Goal: Task Accomplishment & Management: Complete application form

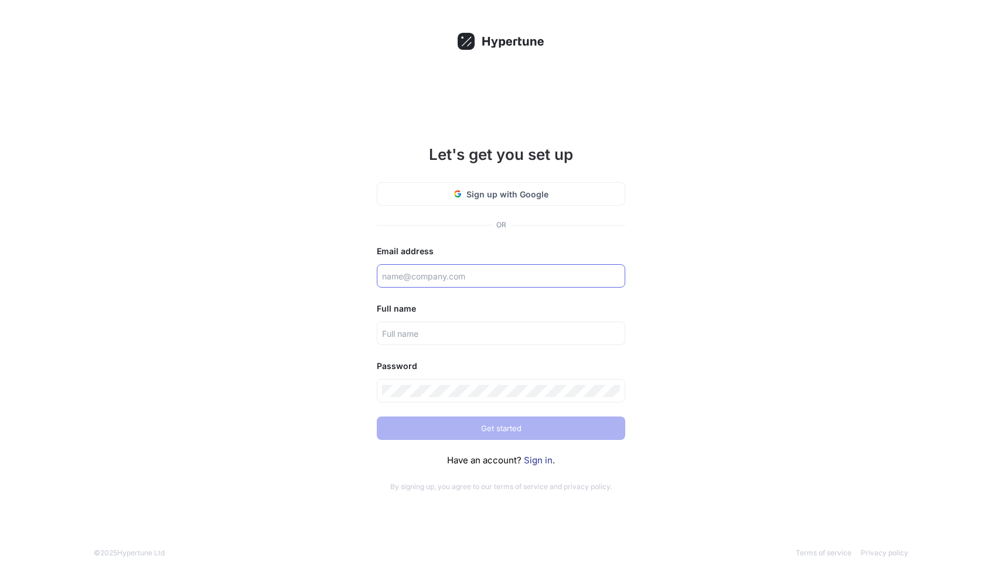
click at [409, 269] on div at bounding box center [501, 275] width 248 height 23
click at [411, 277] on input "text" at bounding box center [501, 276] width 238 height 12
type input "mohammadfaridirad@gmail.com"
type input "محمد فریدی راد"
click at [499, 279] on input "mohammadfaridirad@gmail.com" at bounding box center [501, 276] width 238 height 12
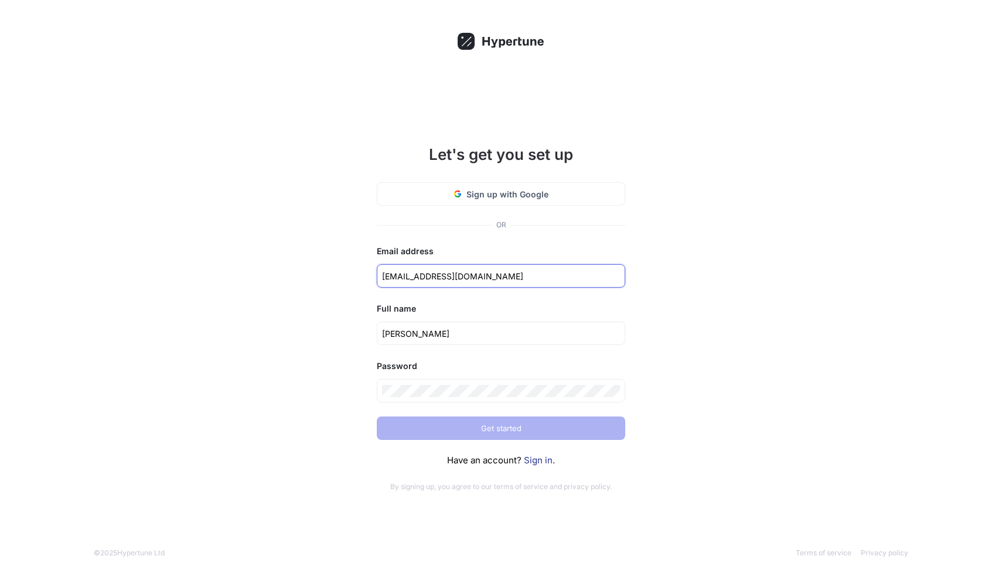
click at [499, 279] on input "mohammadfaridirad@gmail.com" at bounding box center [501, 276] width 238 height 12
click at [481, 195] on span "Sign up with Google" at bounding box center [507, 194] width 82 height 12
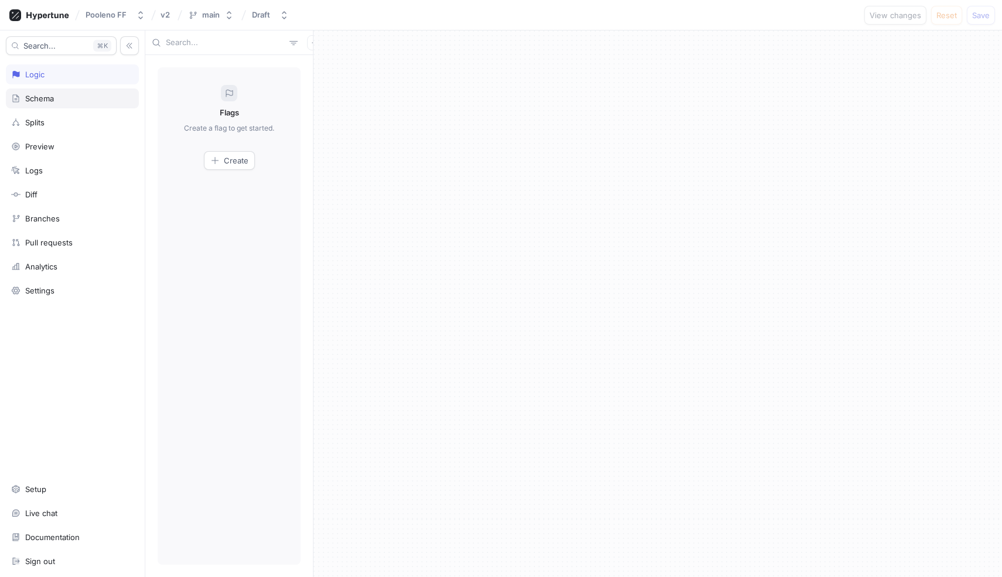
click at [45, 94] on div "Schema" at bounding box center [39, 98] width 29 height 9
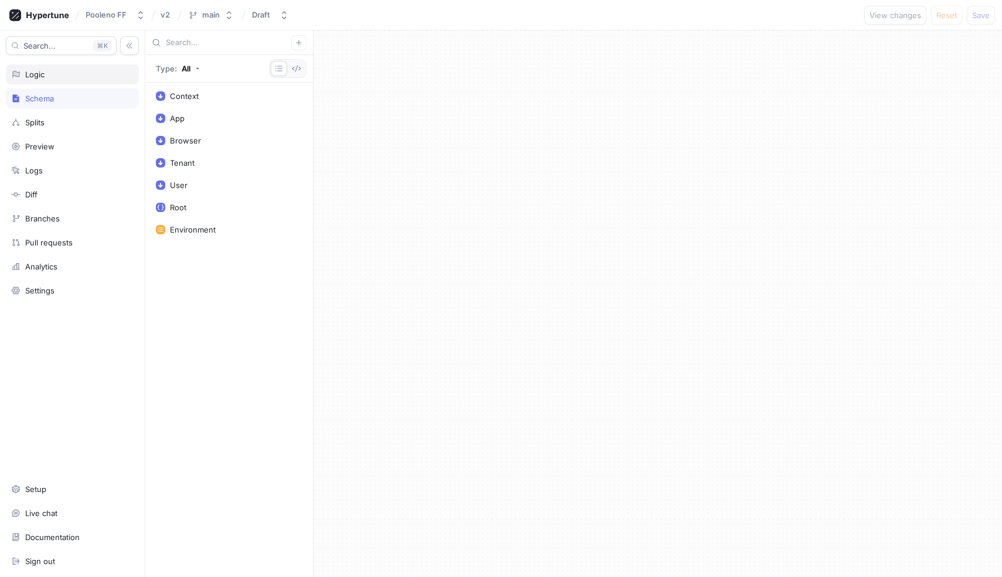
click at [70, 80] on div "Logic" at bounding box center [72, 74] width 133 height 20
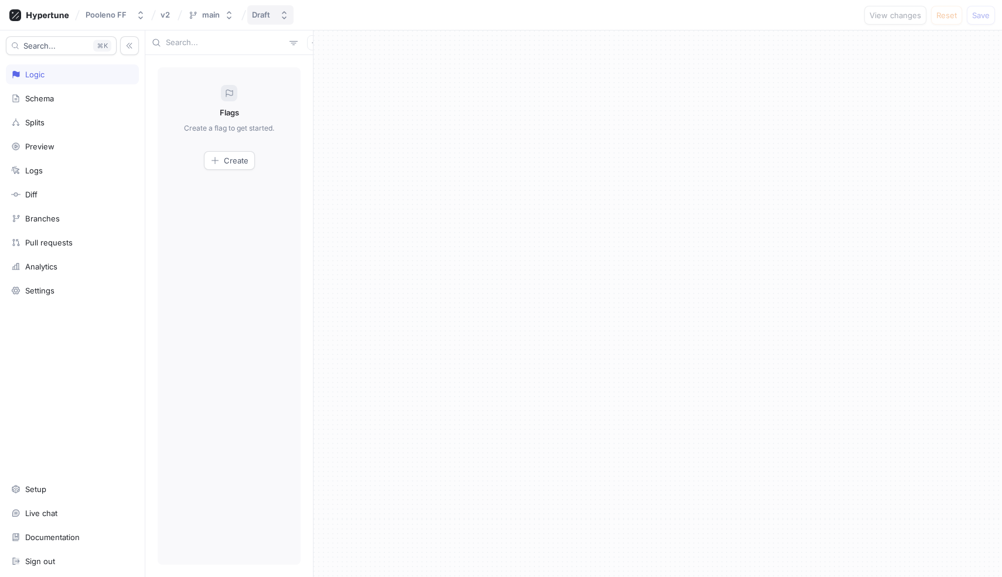
click at [254, 17] on div "Draft" at bounding box center [261, 15] width 18 height 10
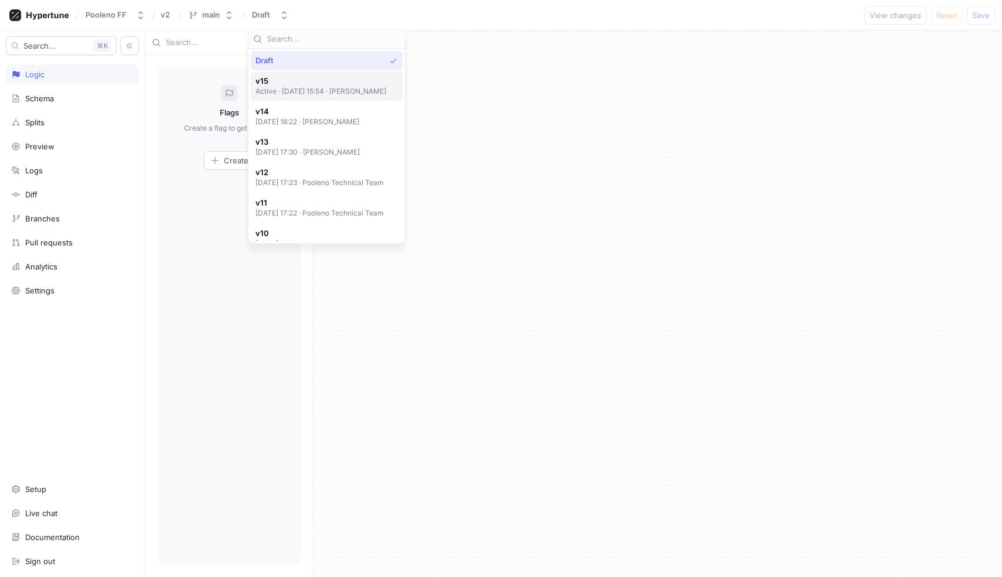
click at [290, 82] on span "v15" at bounding box center [320, 81] width 131 height 10
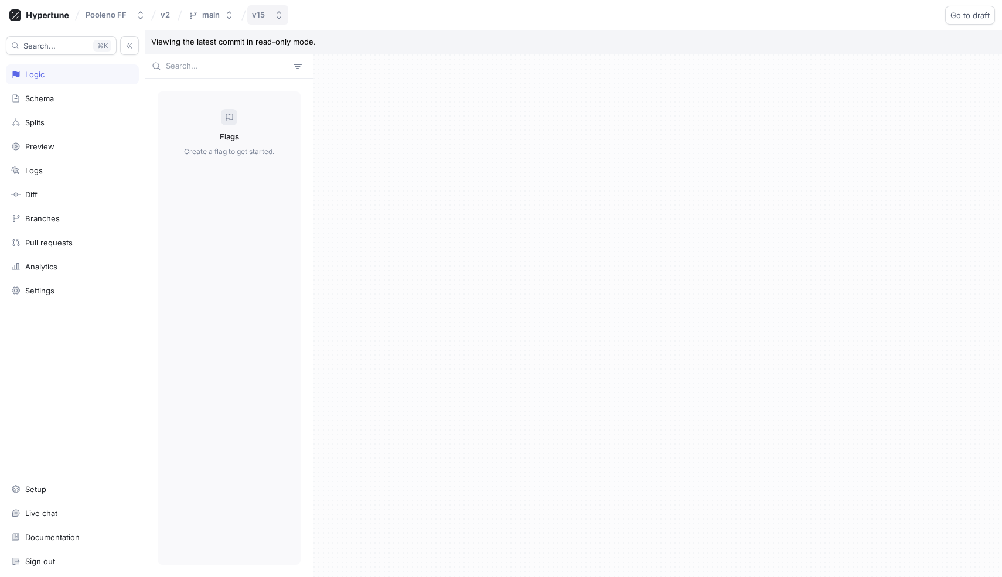
click at [264, 22] on button "v15" at bounding box center [267, 14] width 41 height 19
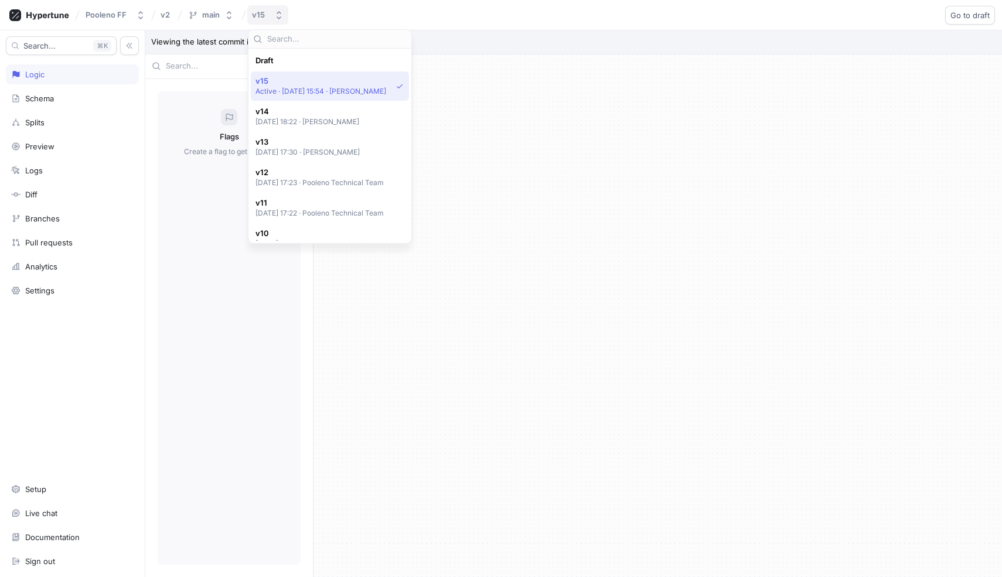
scroll to position [21, 0]
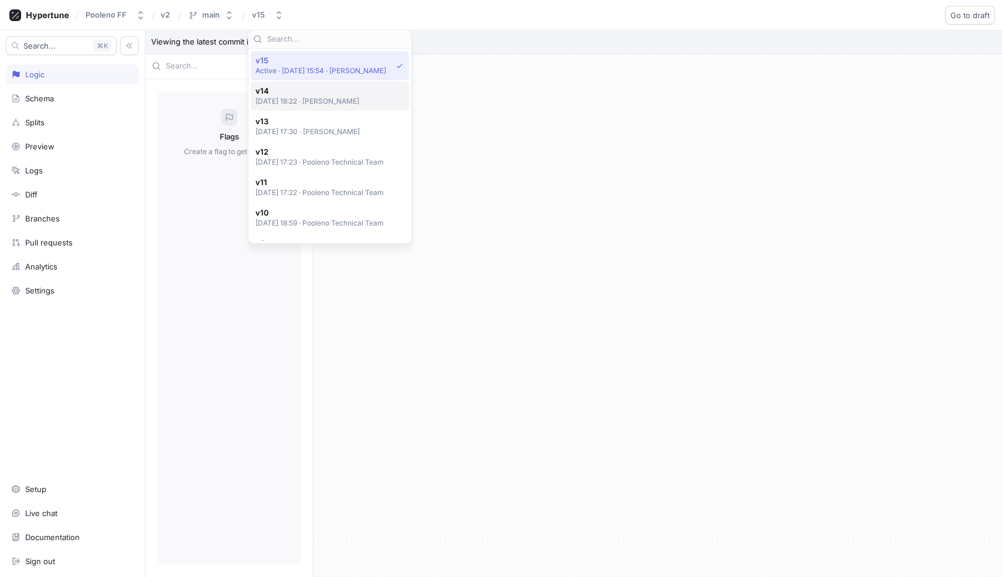
click at [275, 83] on div "v14 2025-06-11 at 18:22 ‧ Elham Karimi" at bounding box center [330, 95] width 158 height 29
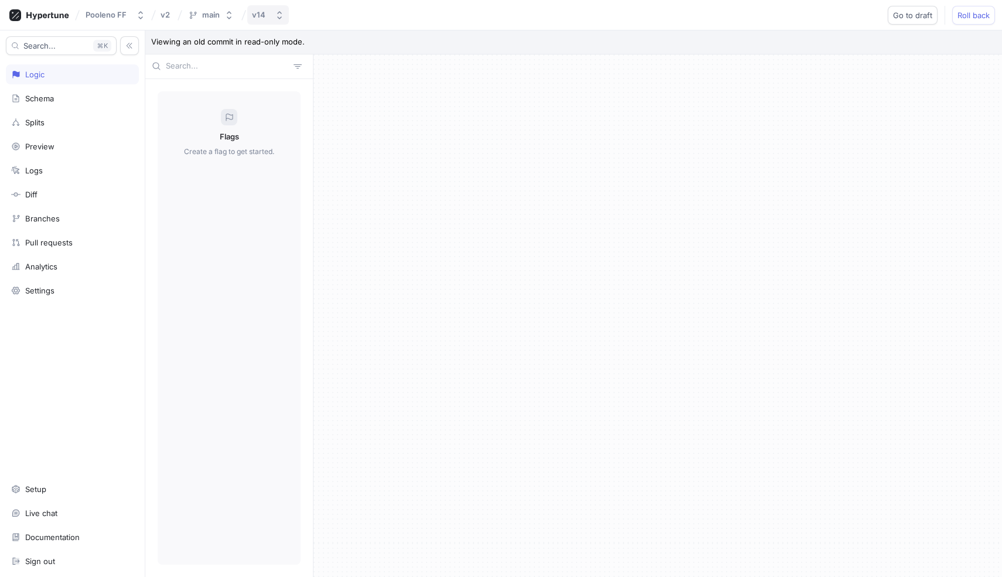
click at [270, 20] on button "v14" at bounding box center [268, 14] width 42 height 19
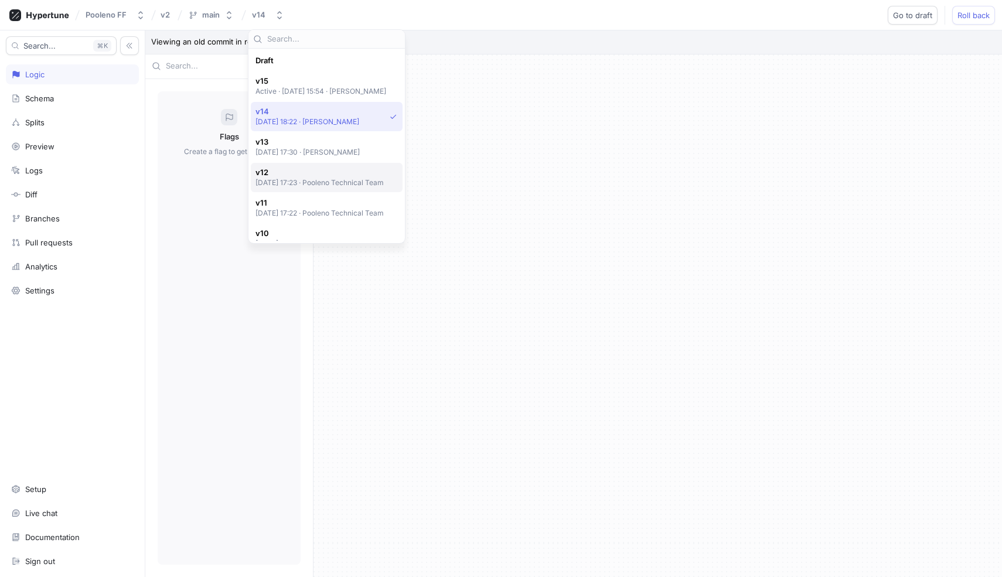
scroll to position [51, 0]
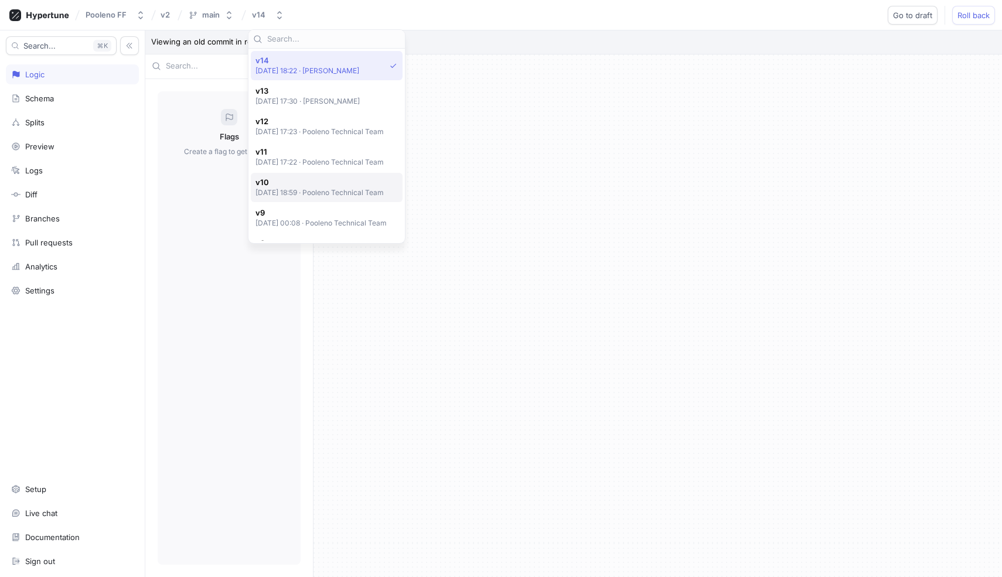
click at [288, 199] on div "v10 2025-05-19 at 18:59 ‧ Pooleno Technical Team" at bounding box center [327, 187] width 152 height 29
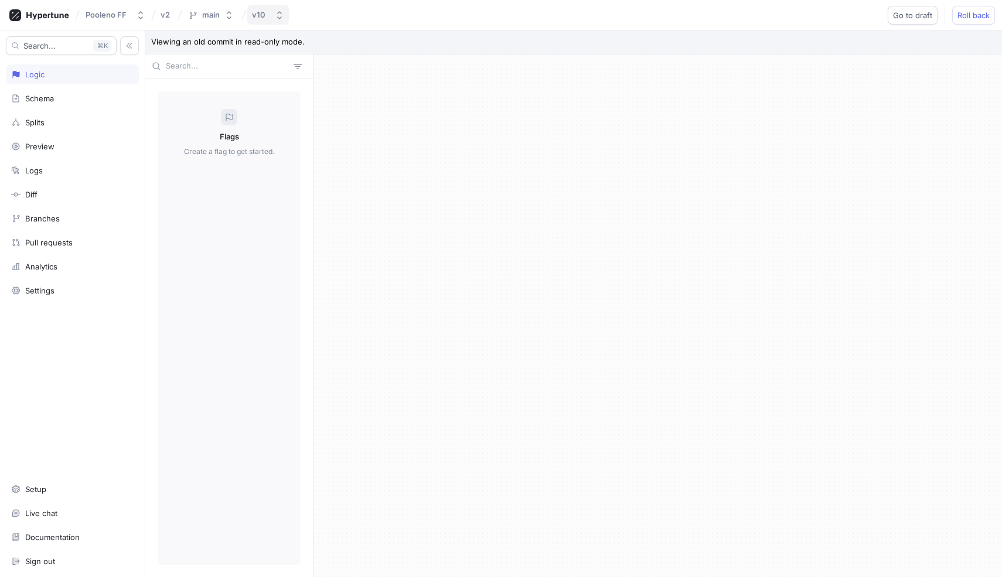
click at [265, 17] on div "v10" at bounding box center [261, 15] width 18 height 10
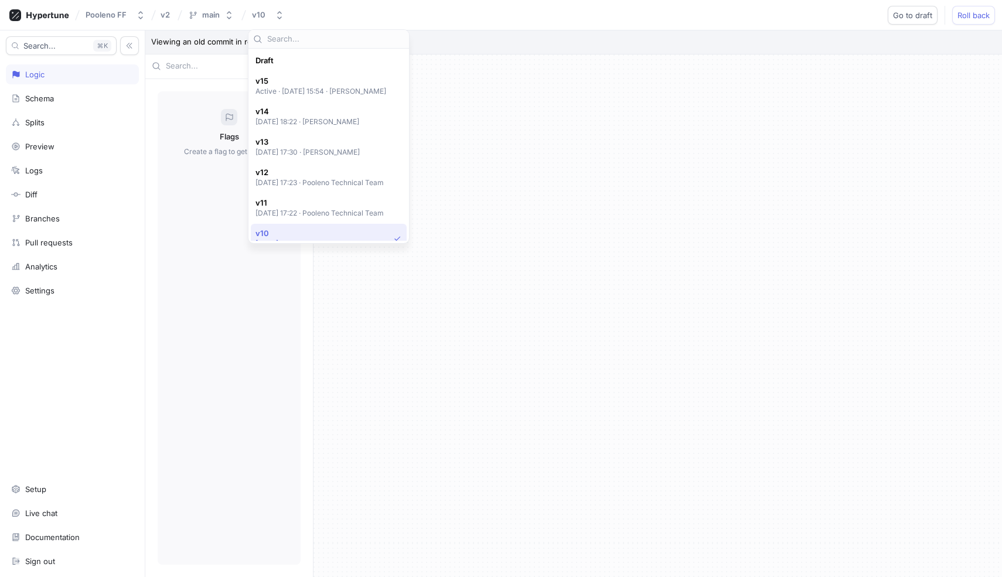
scroll to position [173, 0]
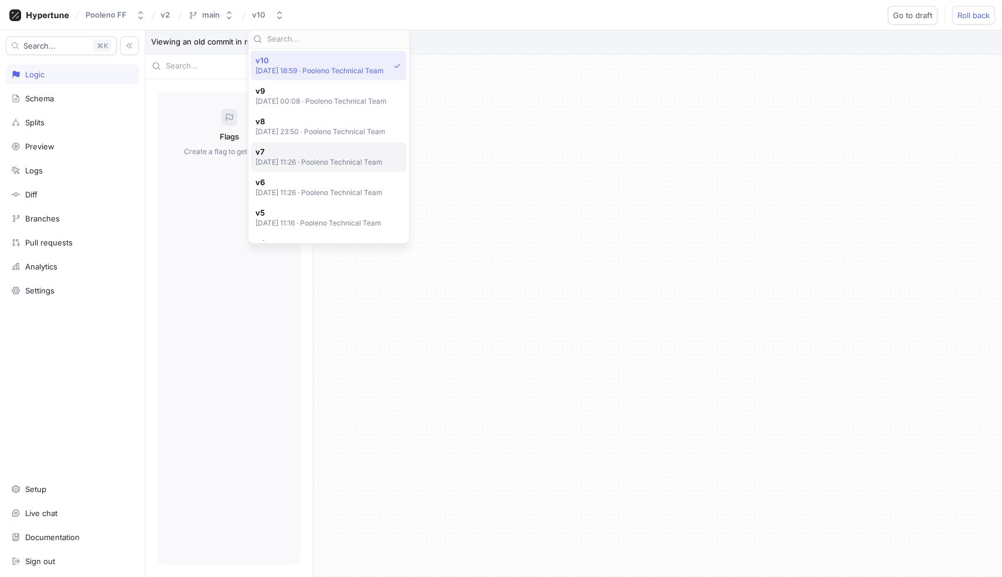
click at [299, 148] on span "v7" at bounding box center [319, 152] width 128 height 10
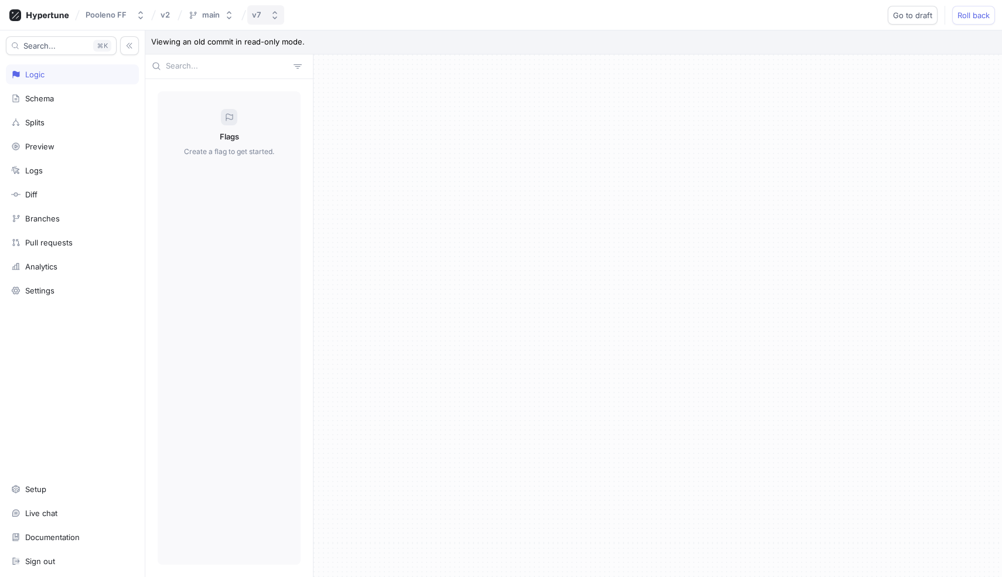
click at [258, 21] on button "v7" at bounding box center [265, 14] width 37 height 19
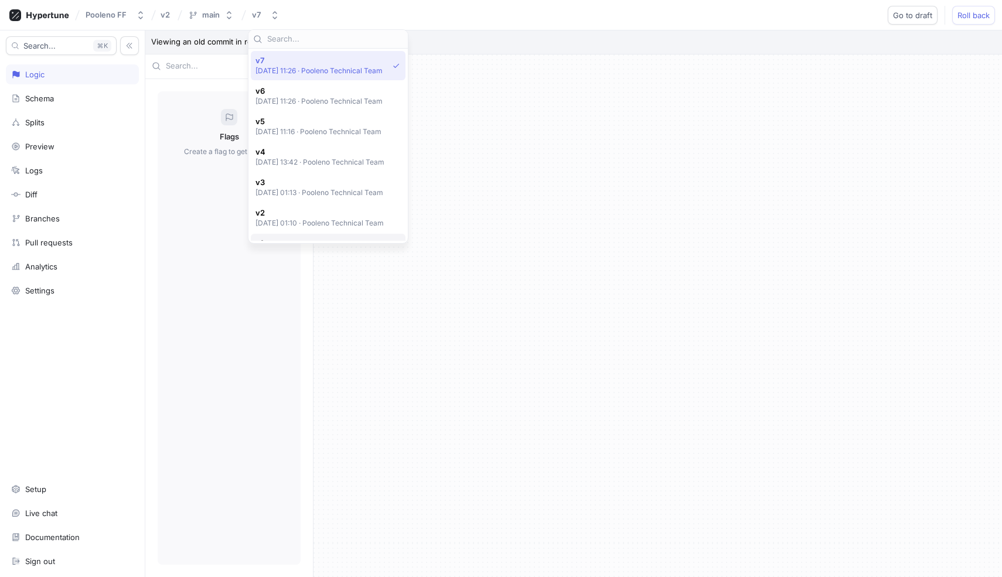
scroll to position [286, 0]
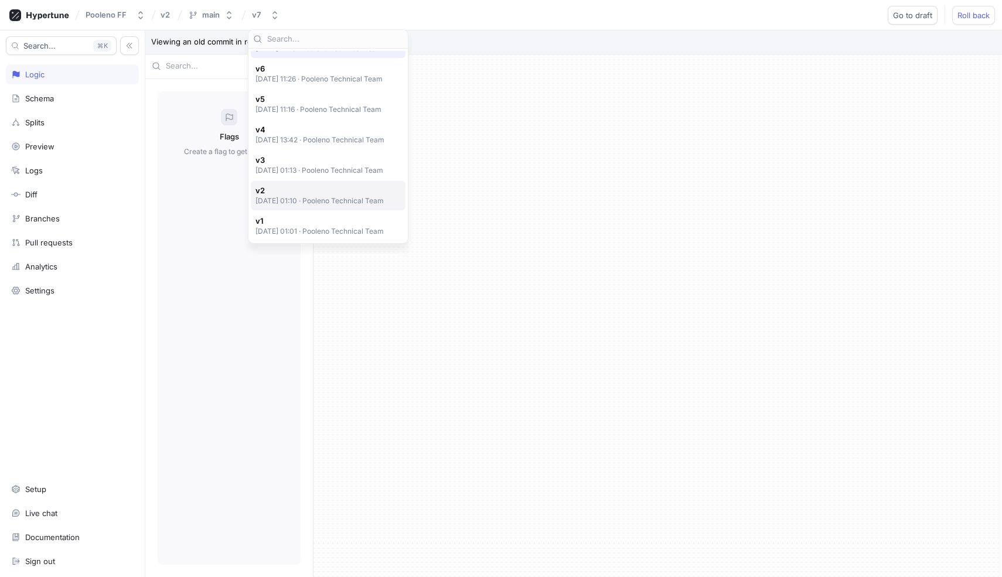
click at [293, 208] on div "v2 2025-04-10 at 01:10 ‧ Pooleno Technical Team" at bounding box center [328, 195] width 155 height 29
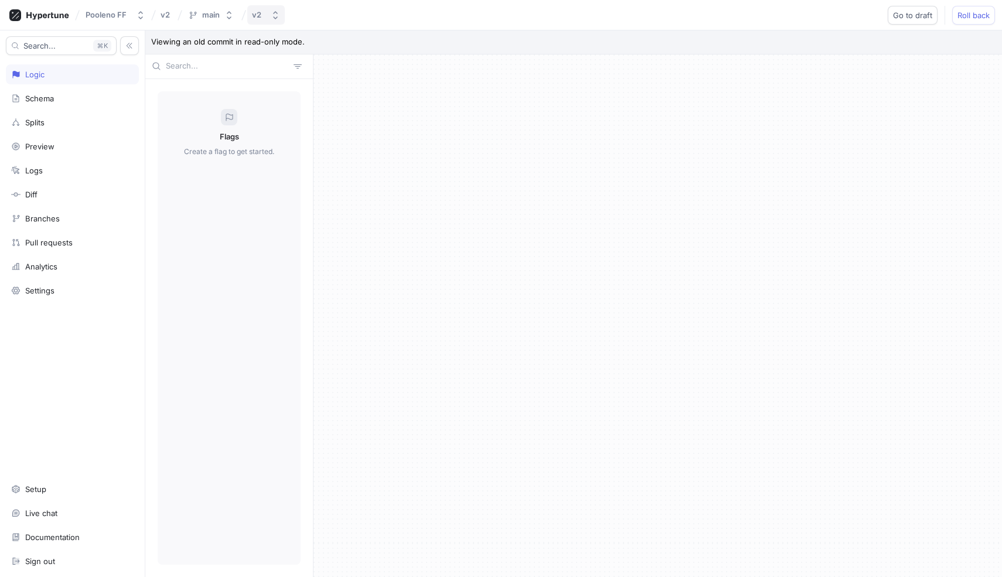
click at [256, 24] on button "v2" at bounding box center [265, 14] width 37 height 19
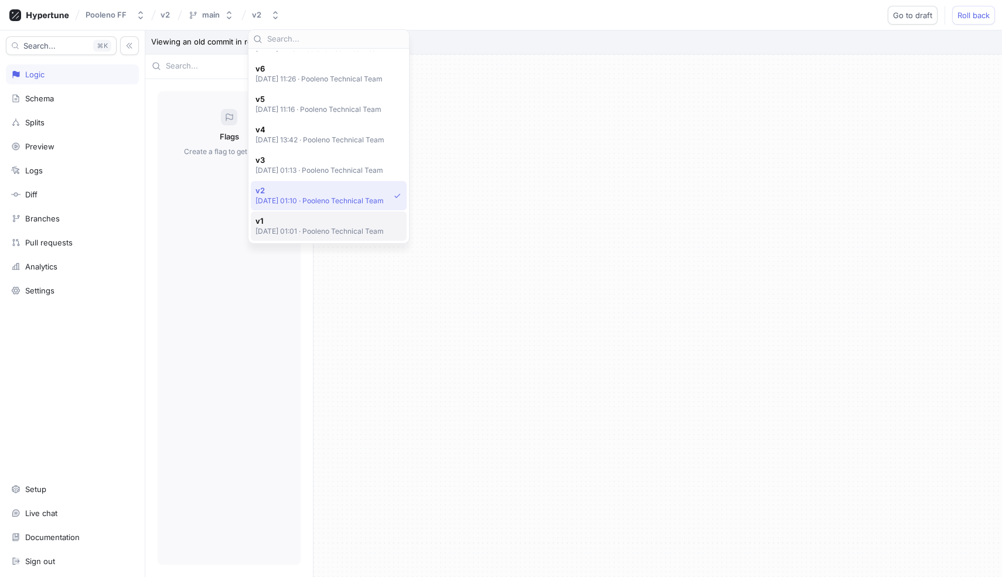
click at [292, 214] on div "v1 2025-04-10 at 01:01 ‧ Pooleno Technical Team" at bounding box center [329, 225] width 156 height 29
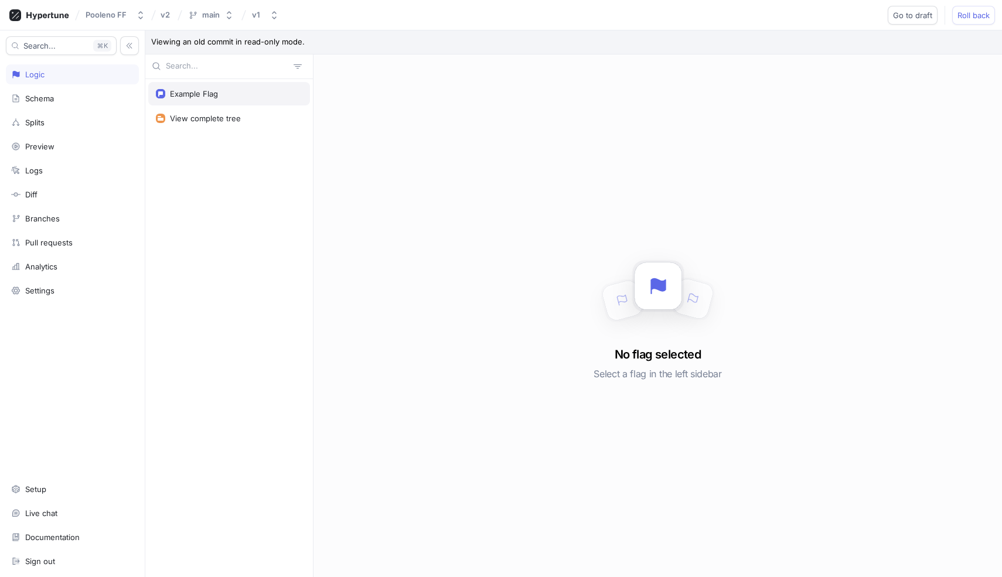
click at [234, 98] on div "Example Flag" at bounding box center [229, 93] width 146 height 9
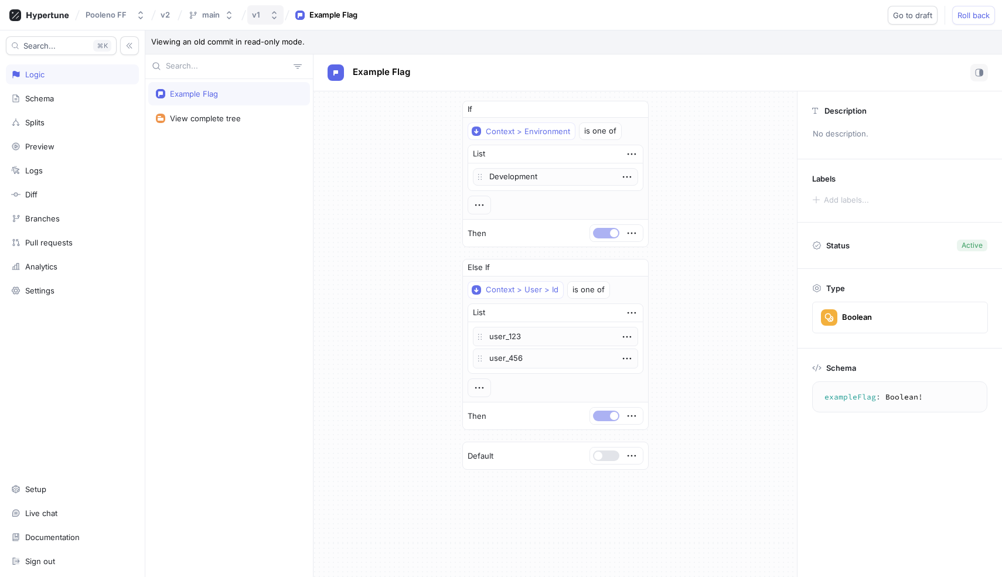
click at [266, 15] on button "v1" at bounding box center [265, 14] width 36 height 19
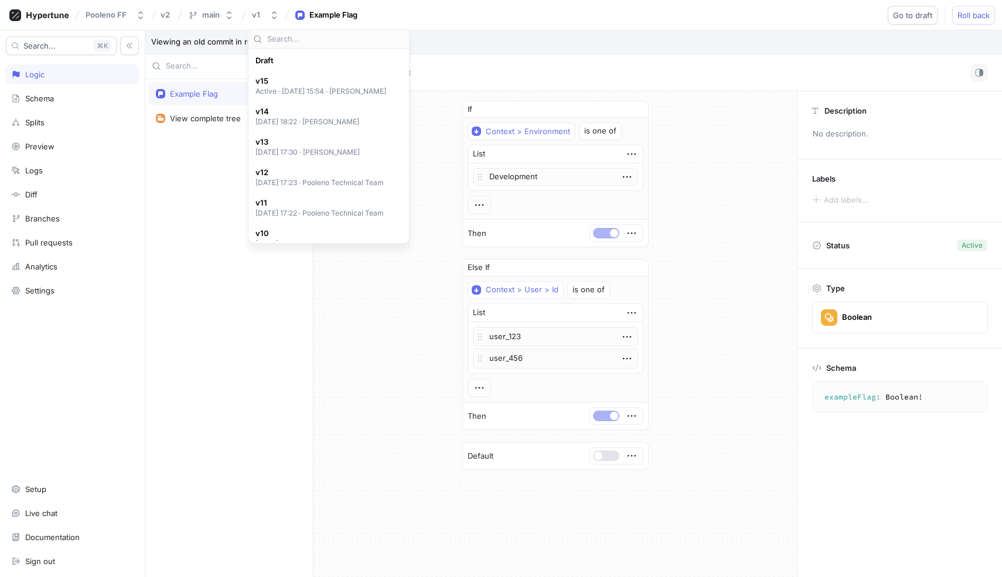
scroll to position [286, 0]
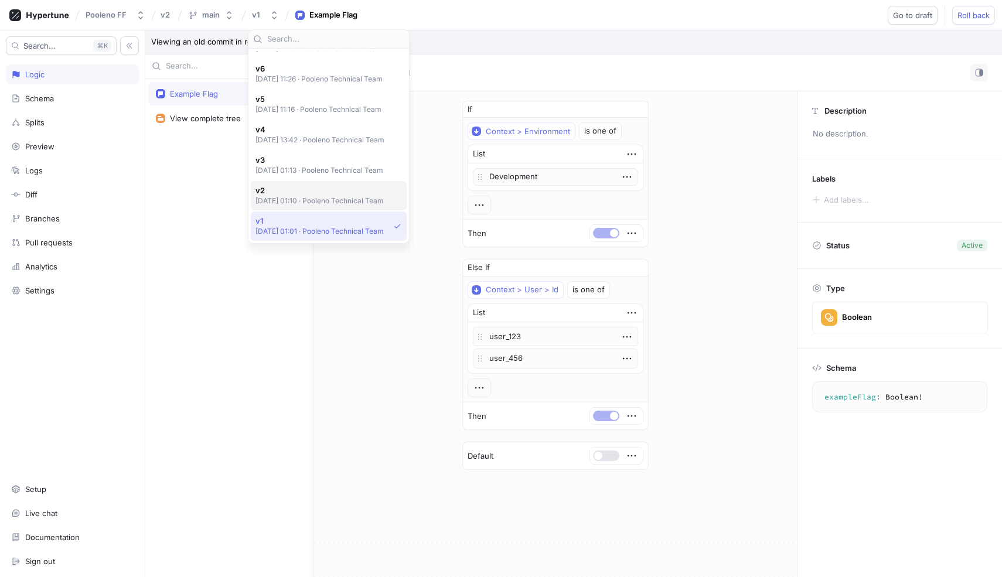
click at [276, 186] on span "v2" at bounding box center [319, 191] width 129 height 10
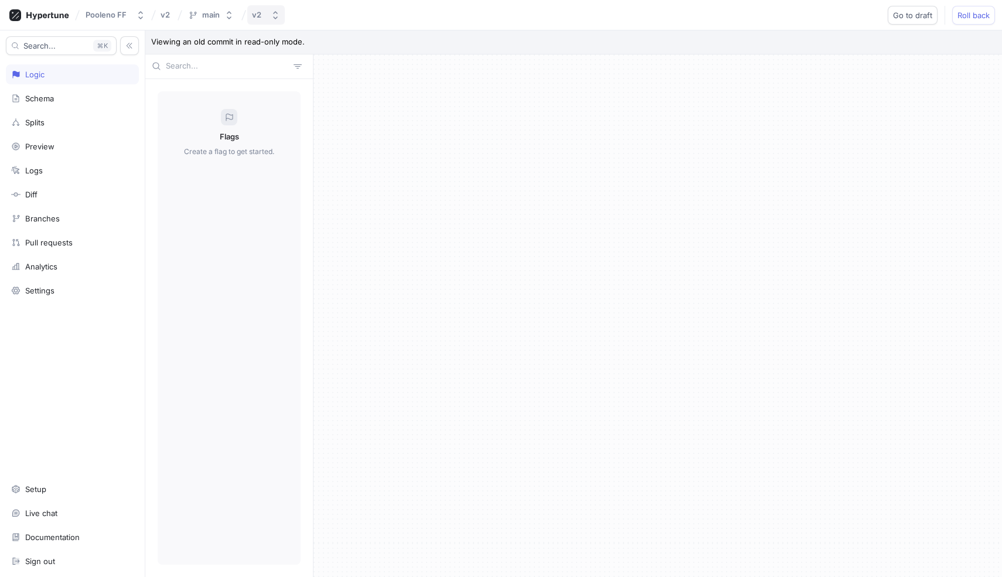
click at [266, 15] on button "v2" at bounding box center [265, 14] width 37 height 19
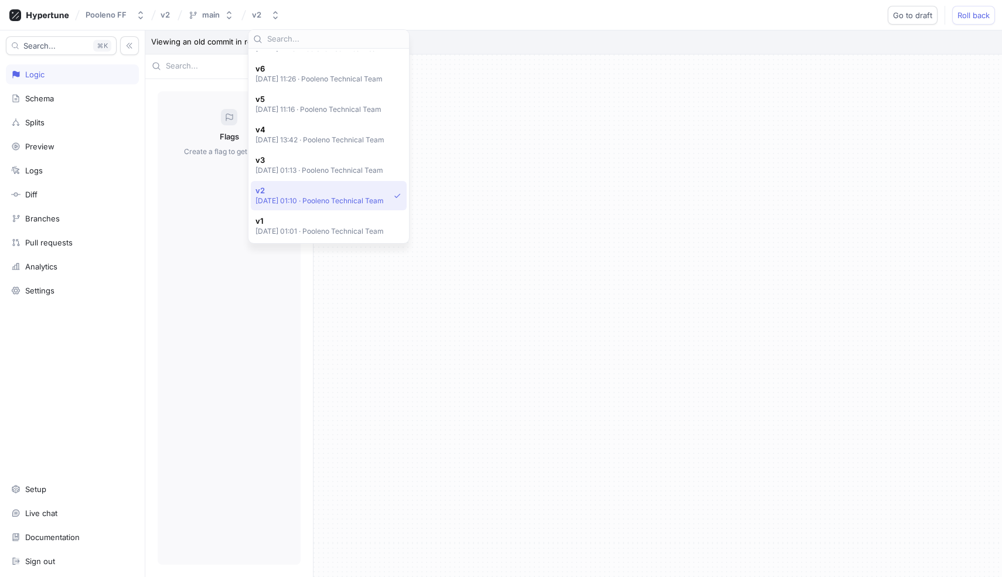
click at [281, 150] on div "Draft v15 Active ‧ 2025-06-30 at 15:54 ‧ Elham Karimi v14 2025-06-11 at 18:22 ‧…" at bounding box center [329, 146] width 156 height 190
click at [281, 145] on div "v4 2025-04-10 at 13:42 ‧ Pooleno Technical Team" at bounding box center [329, 134] width 156 height 29
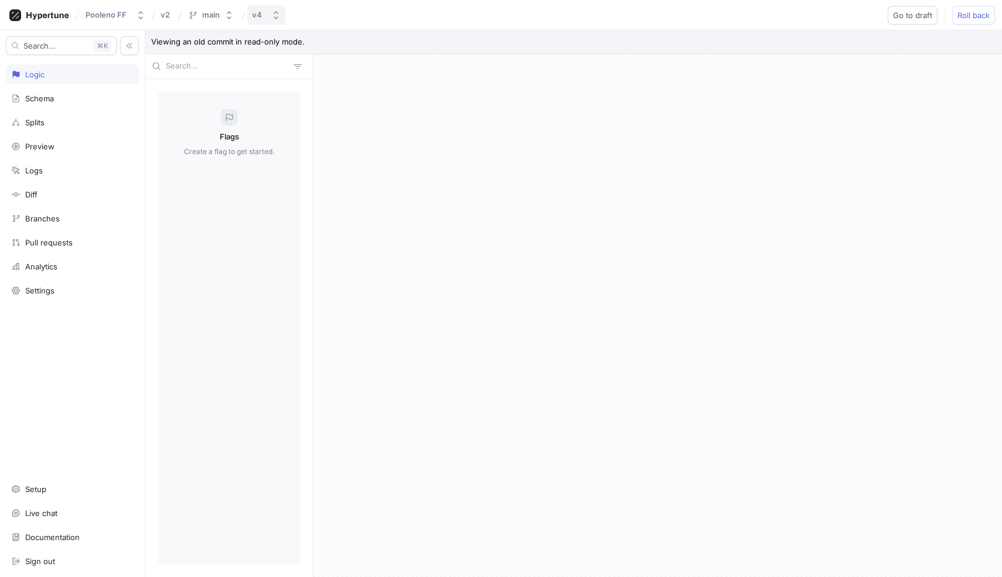
click at [261, 12] on div "v4" at bounding box center [259, 15] width 15 height 10
click at [303, 95] on p "Active ‧ 2025-06-30 at 15:54 ‧ Elham Karimi" at bounding box center [320, 91] width 131 height 10
click at [265, 22] on button "v15" at bounding box center [267, 14] width 41 height 19
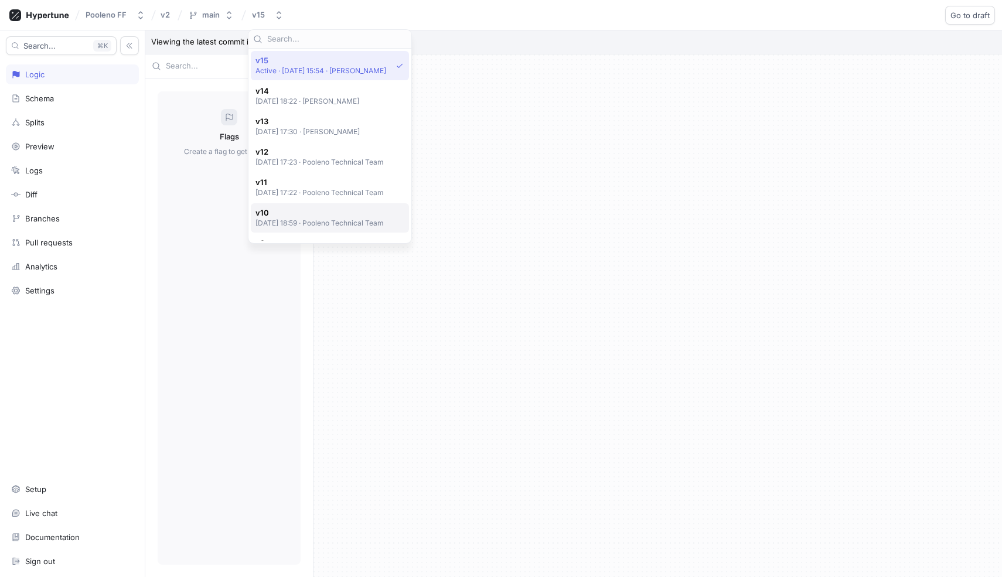
scroll to position [286, 0]
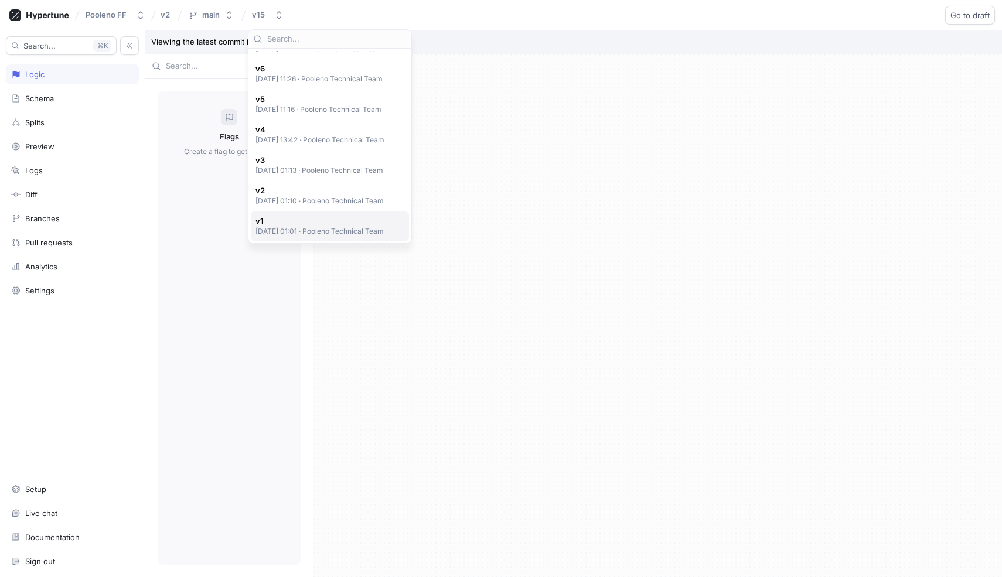
click at [315, 223] on span "v1" at bounding box center [319, 221] width 129 height 10
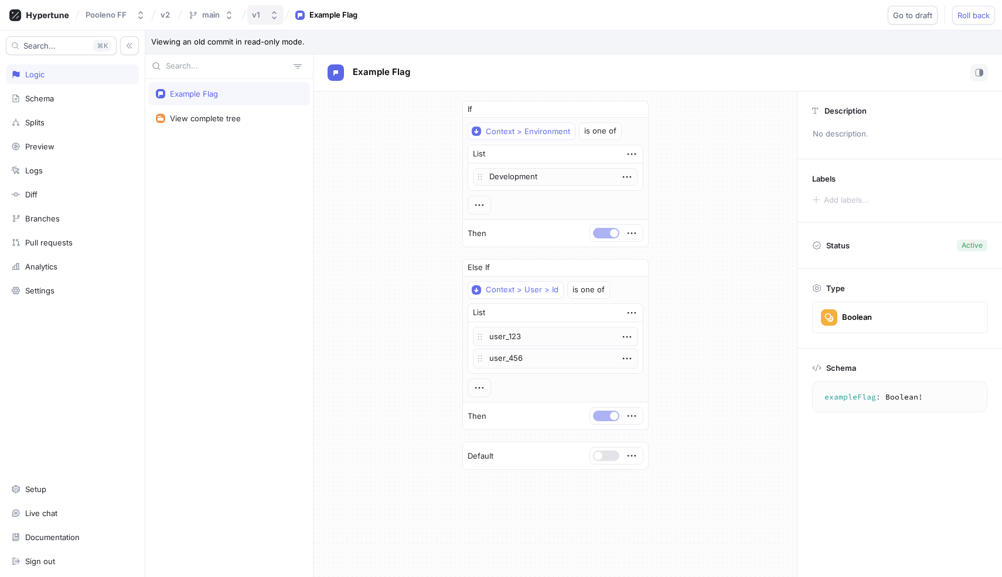
click at [266, 11] on button "v1" at bounding box center [265, 14] width 36 height 19
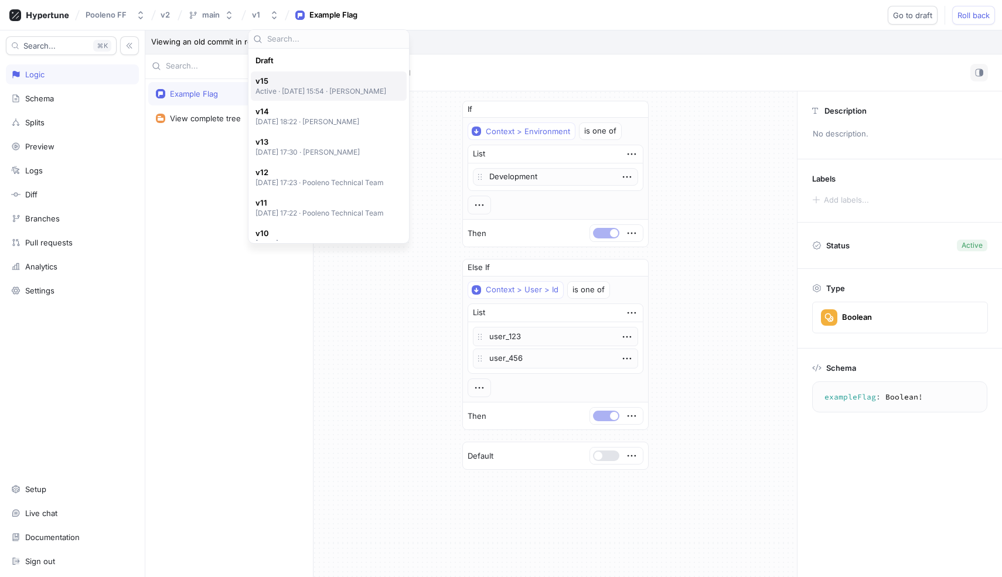
click at [298, 93] on p "Active ‧ 2025-06-30 at 15:54 ‧ Elham Karimi" at bounding box center [320, 91] width 131 height 10
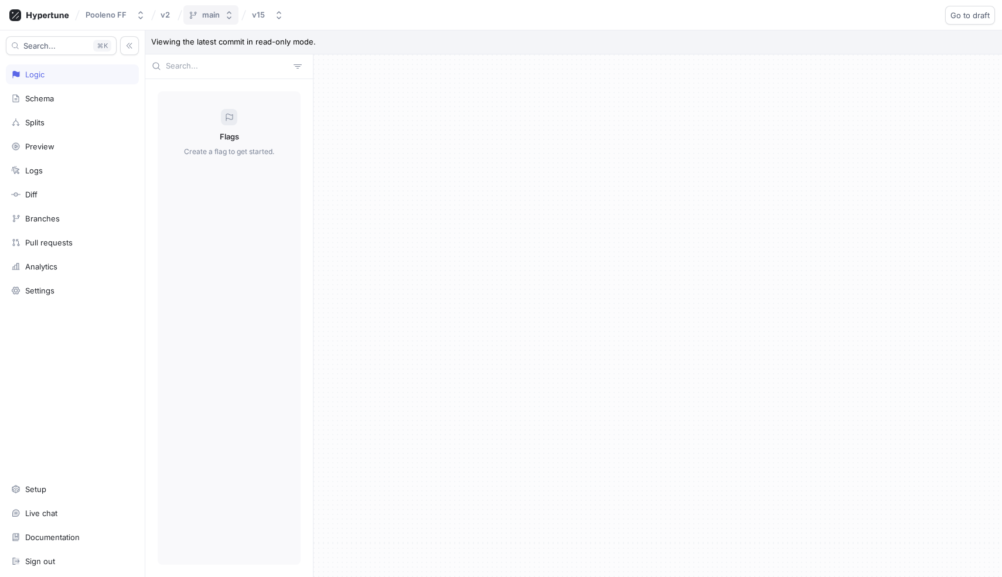
click at [211, 21] on button "main" at bounding box center [210, 14] width 55 height 19
click at [248, 14] on button "v15" at bounding box center [267, 14] width 41 height 19
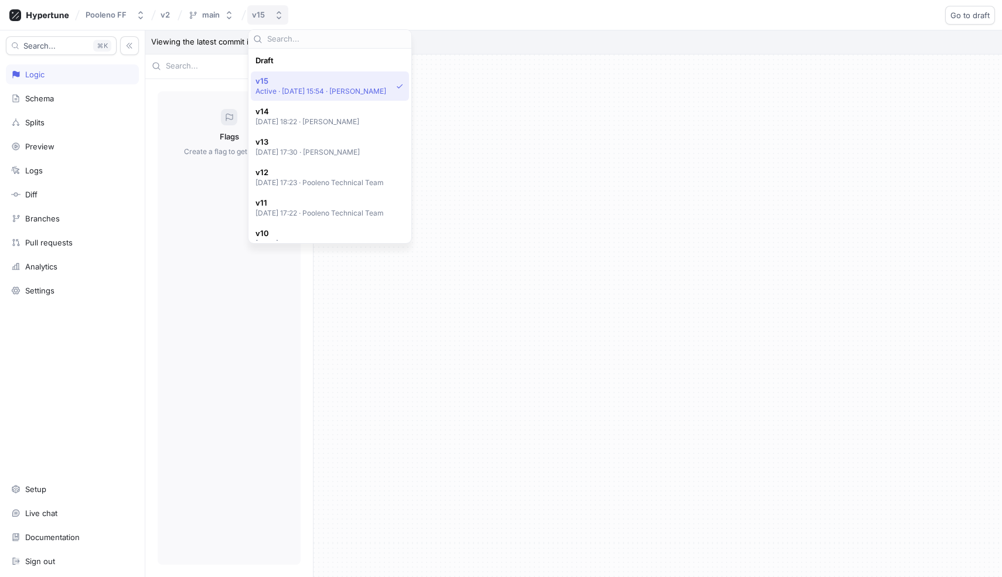
scroll to position [21, 0]
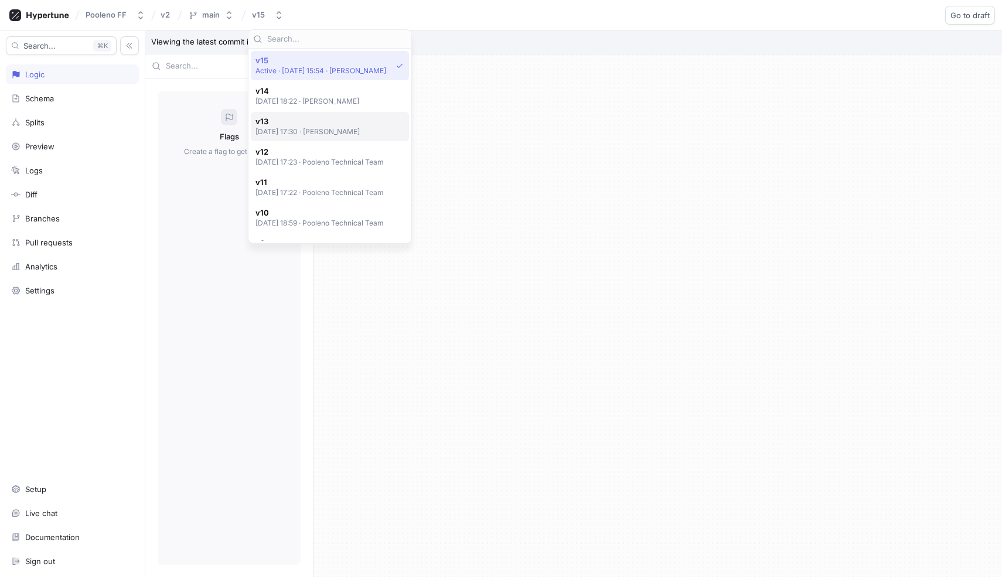
click at [292, 114] on div "v13 2025-06-11 at 17:30 ‧ Elham Karimi" at bounding box center [330, 126] width 158 height 29
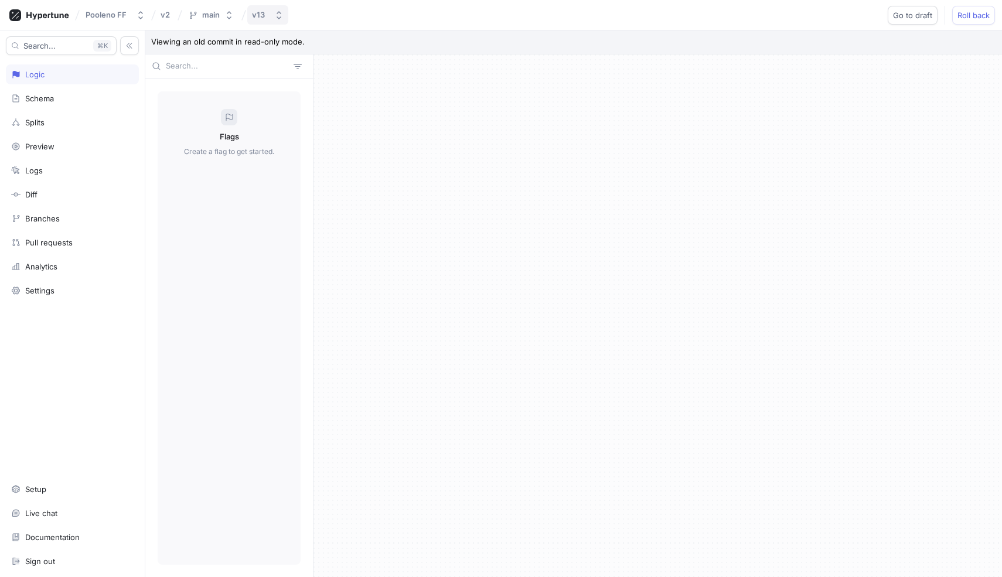
click at [258, 8] on button "v13" at bounding box center [267, 14] width 41 height 19
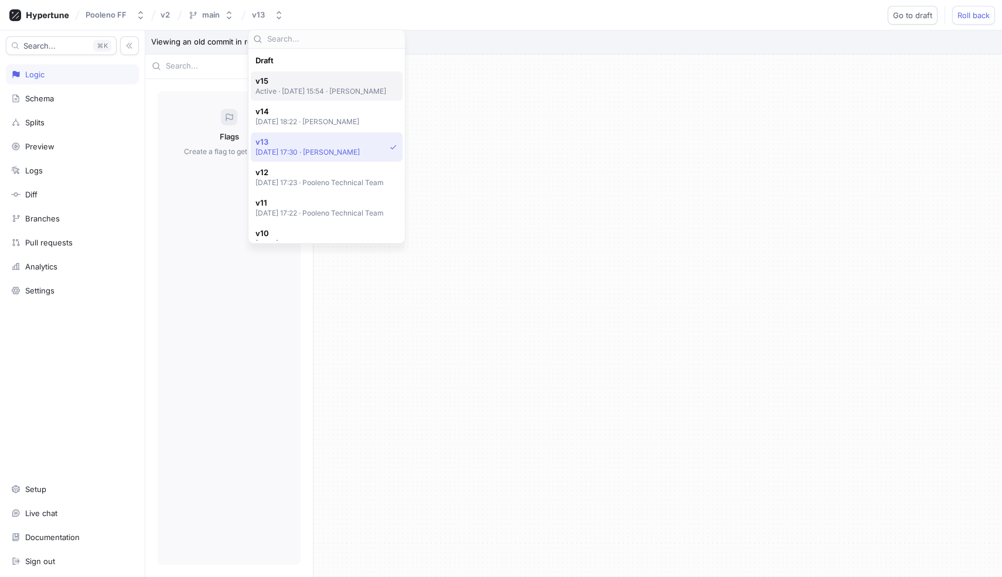
click at [299, 91] on p "Active ‧ 2025-06-30 at 15:54 ‧ Elham Karimi" at bounding box center [320, 91] width 131 height 10
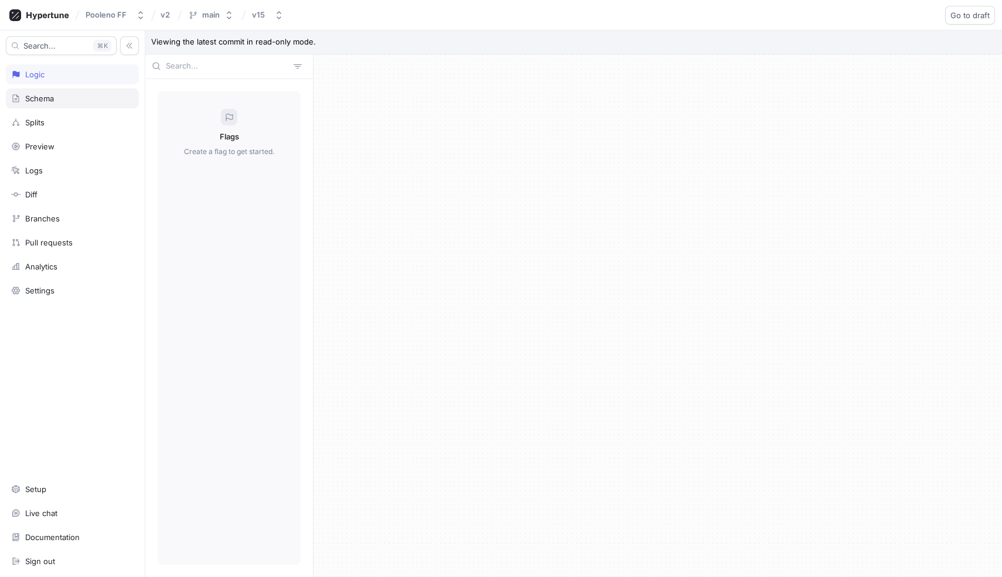
click at [101, 98] on div "Schema" at bounding box center [72, 98] width 122 height 9
click at [175, 209] on div "User" at bounding box center [179, 208] width 18 height 9
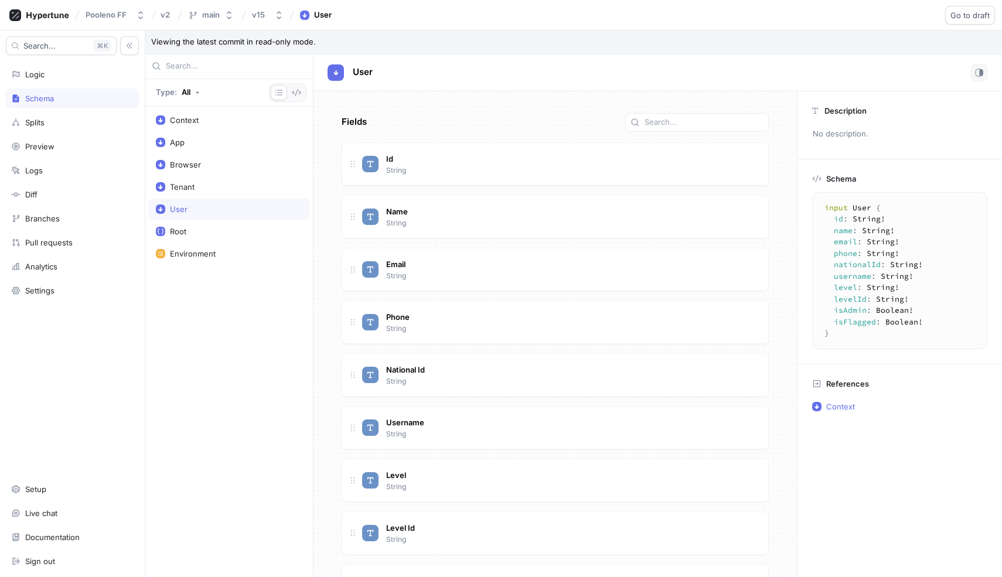
click at [175, 209] on div "User" at bounding box center [179, 208] width 18 height 9
click at [185, 189] on div "Tenant" at bounding box center [182, 186] width 25 height 9
type textarea "input Tenant { id: String! name: String! host: String! }"
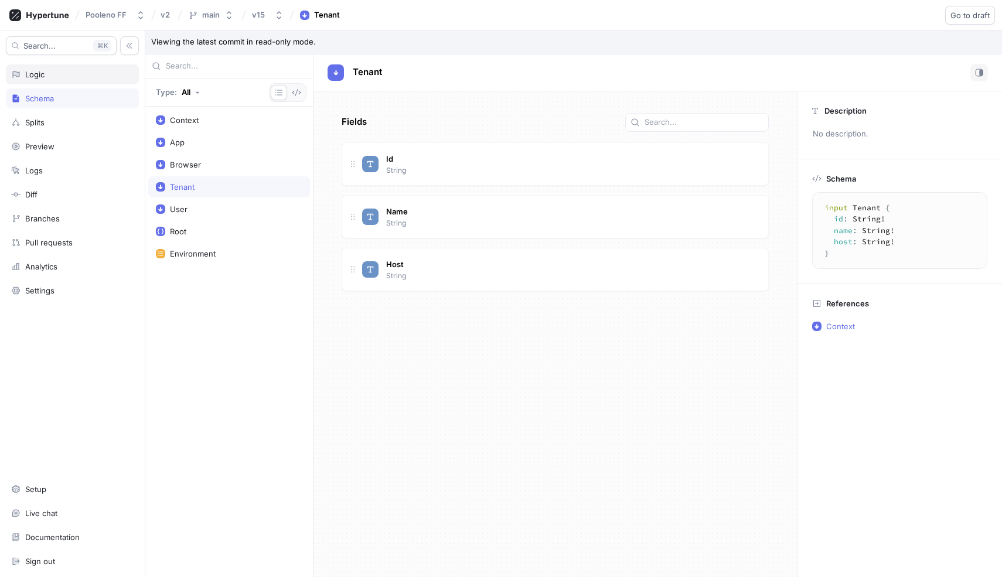
click at [68, 78] on div "Logic" at bounding box center [72, 74] width 122 height 9
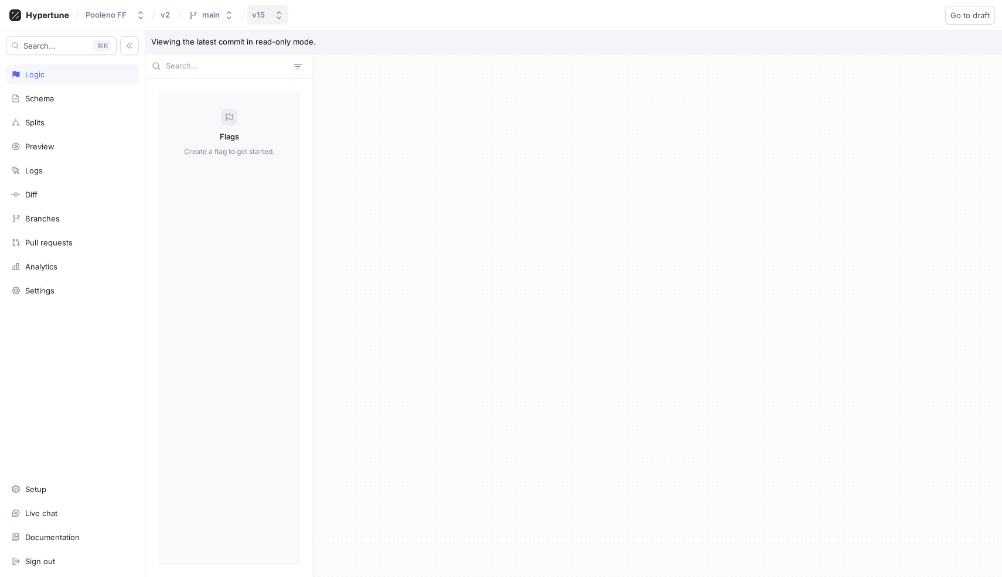
click at [259, 18] on div "v15" at bounding box center [258, 15] width 13 height 10
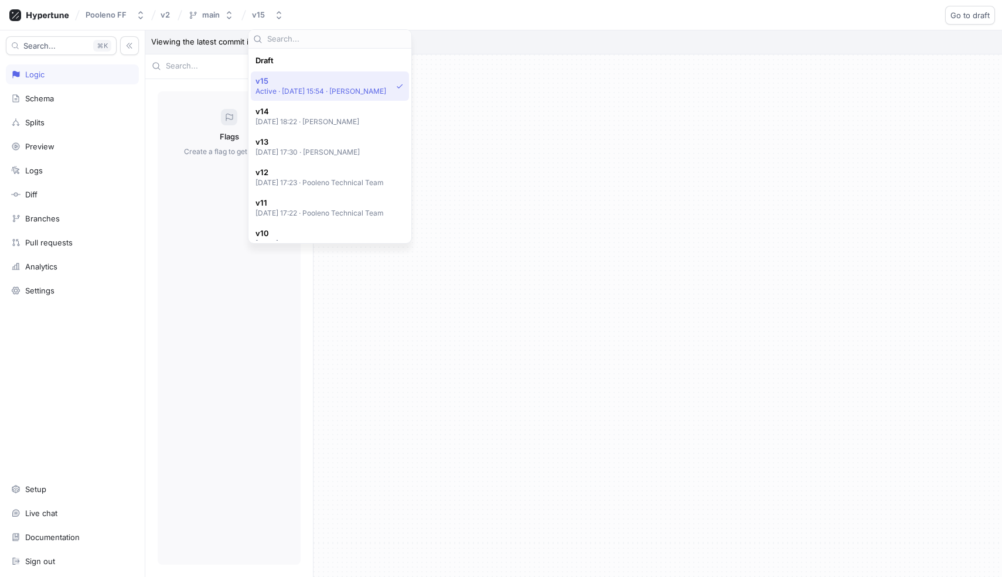
scroll to position [21, 0]
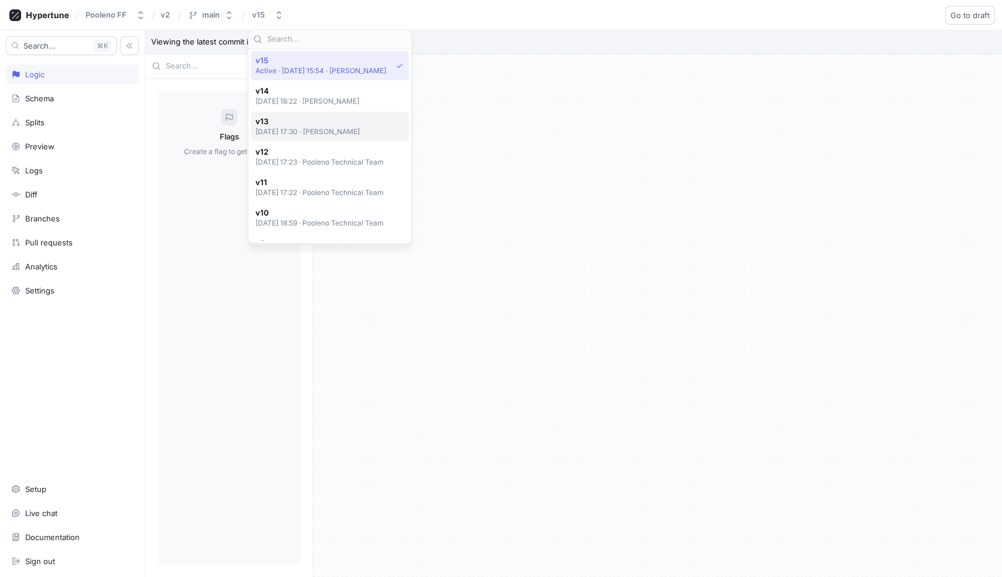
click at [274, 112] on div "v13 2025-06-11 at 17:30 ‧ Elham Karimi" at bounding box center [330, 126] width 158 height 29
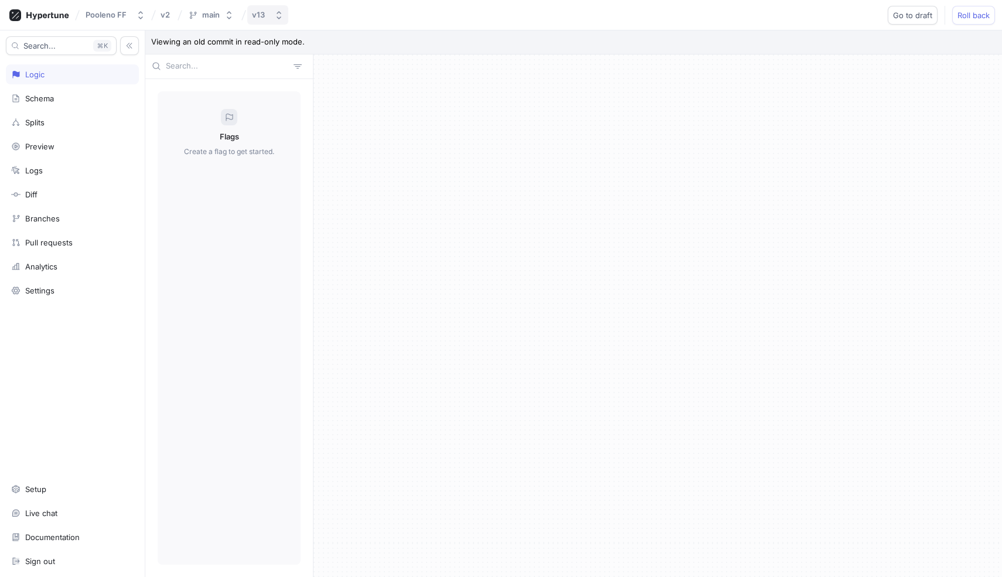
click at [263, 18] on div "v13" at bounding box center [258, 15] width 13 height 10
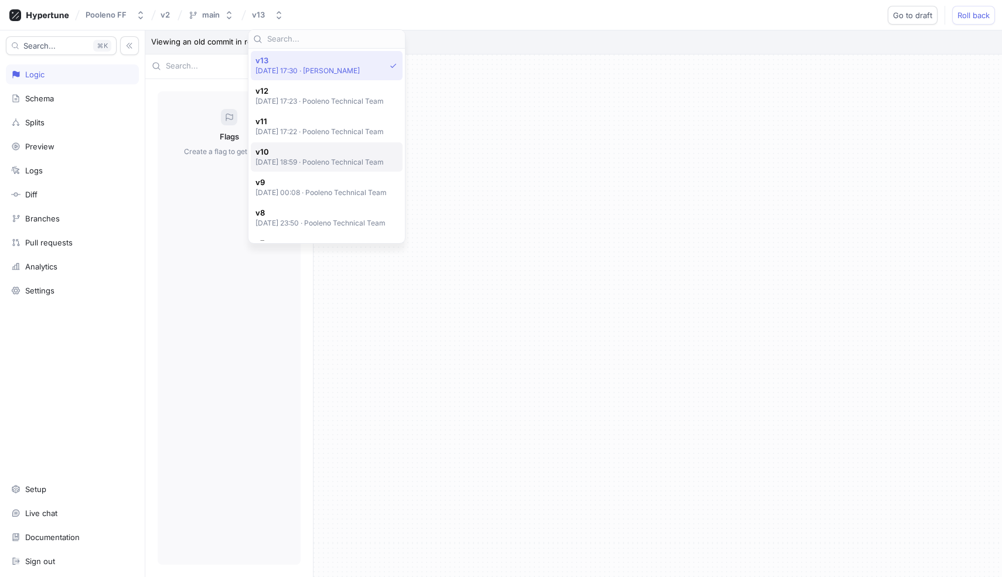
scroll to position [286, 0]
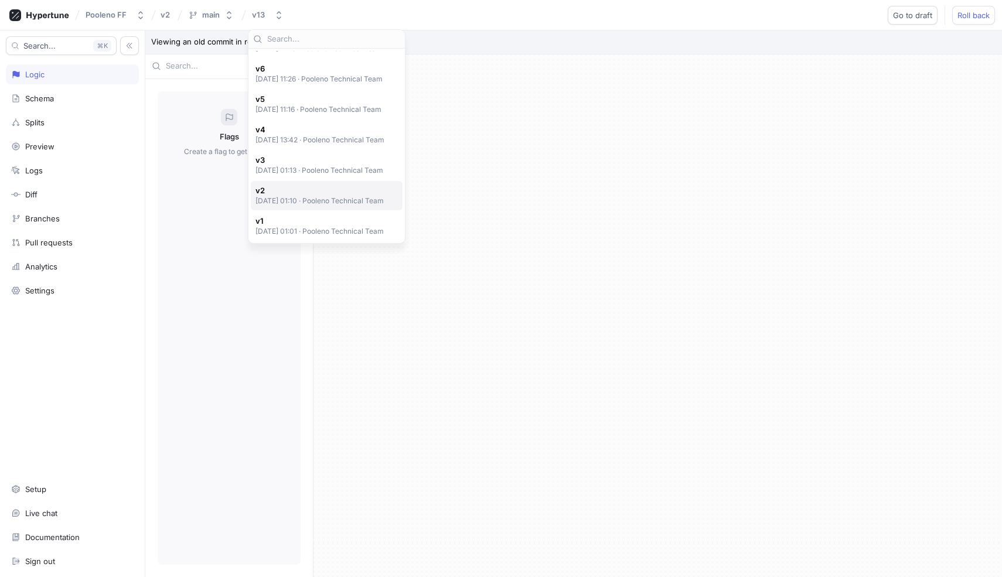
click at [278, 207] on div "v2 2025-04-10 at 01:10 ‧ Pooleno Technical Team" at bounding box center [327, 195] width 152 height 29
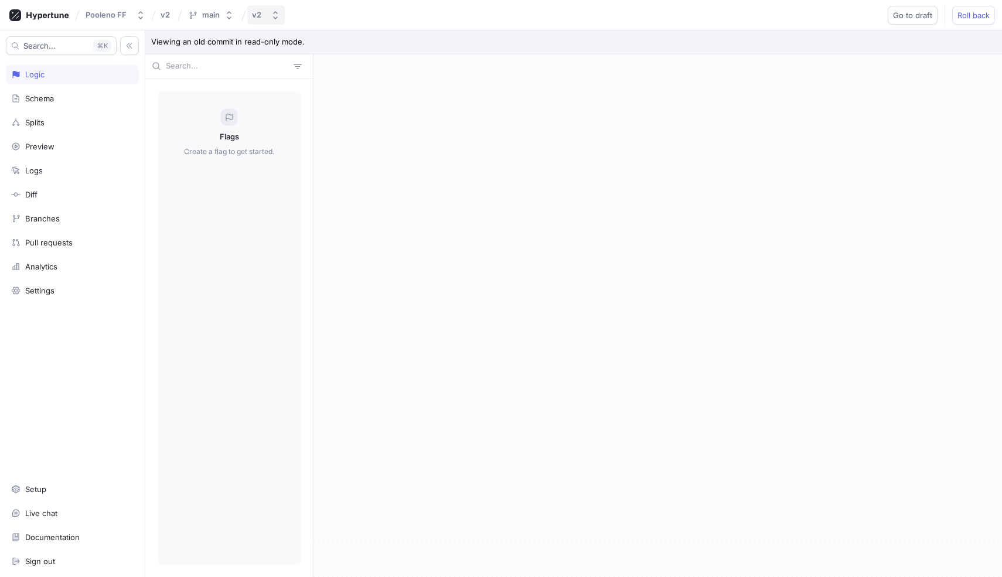
click at [256, 13] on div "v2" at bounding box center [256, 15] width 9 height 10
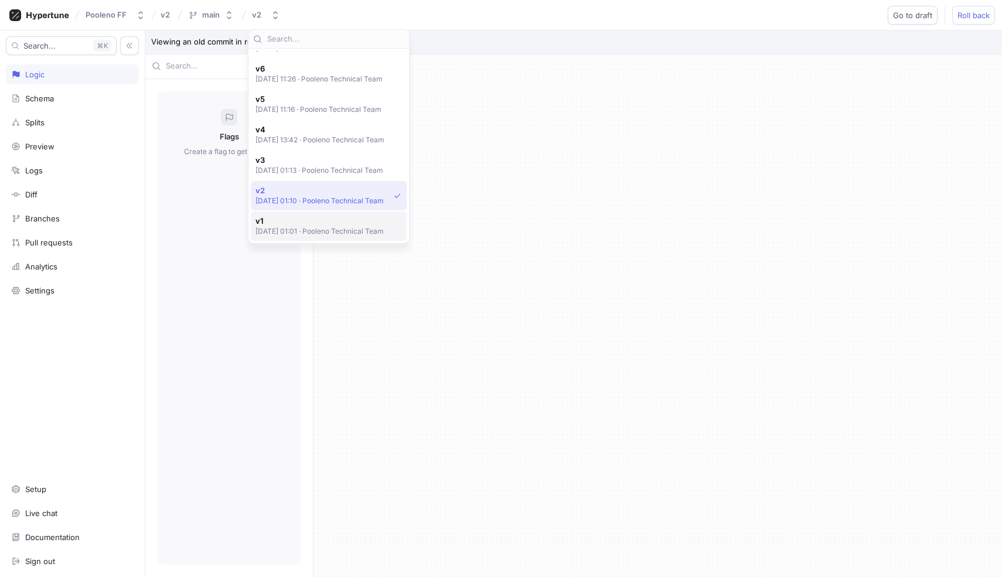
click at [289, 227] on p "2025-04-10 at 01:01 ‧ Pooleno Technical Team" at bounding box center [319, 231] width 129 height 10
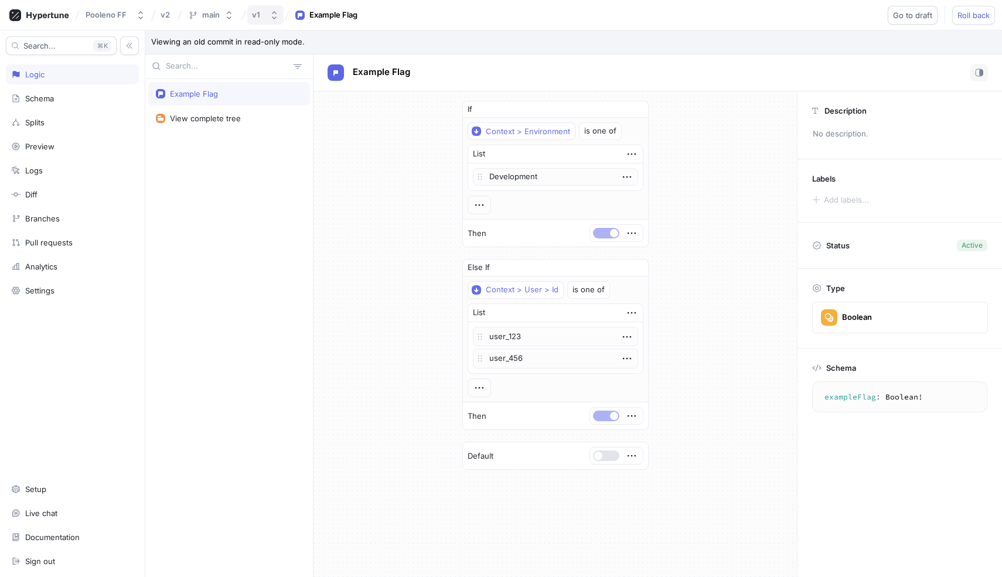
click at [254, 19] on div "v1" at bounding box center [256, 15] width 8 height 10
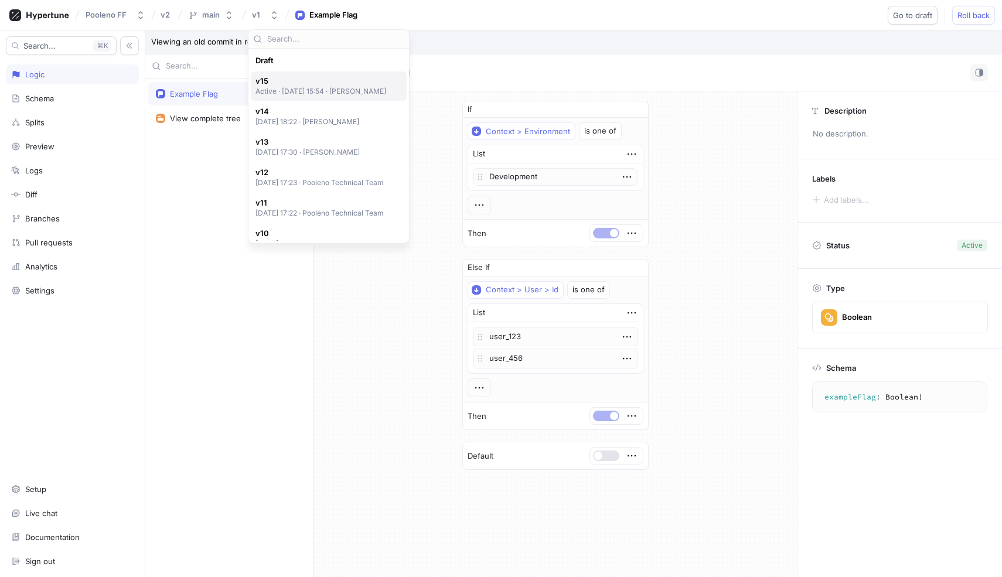
click at [278, 83] on span "v15" at bounding box center [320, 81] width 131 height 10
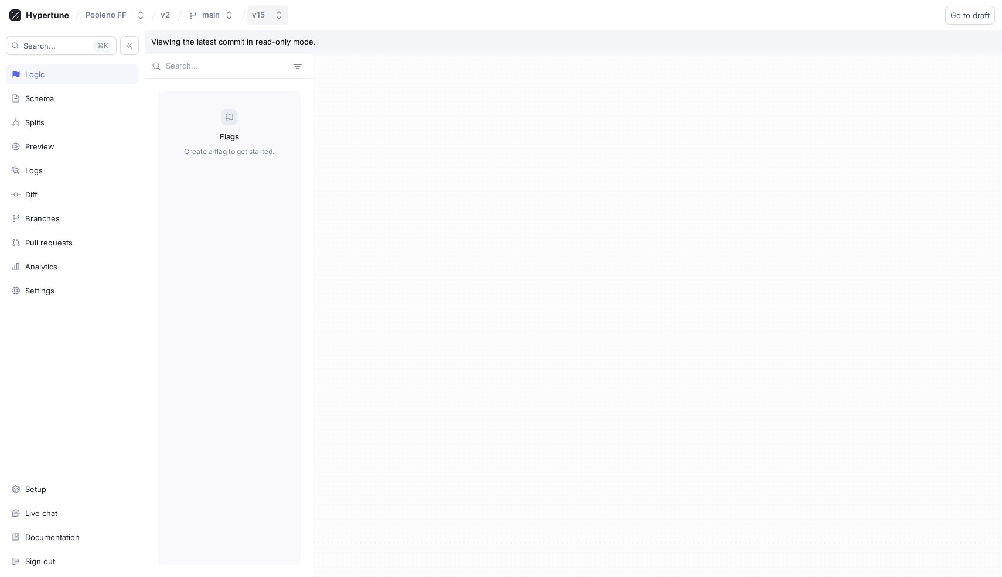
click at [265, 8] on button "v15" at bounding box center [267, 14] width 41 height 19
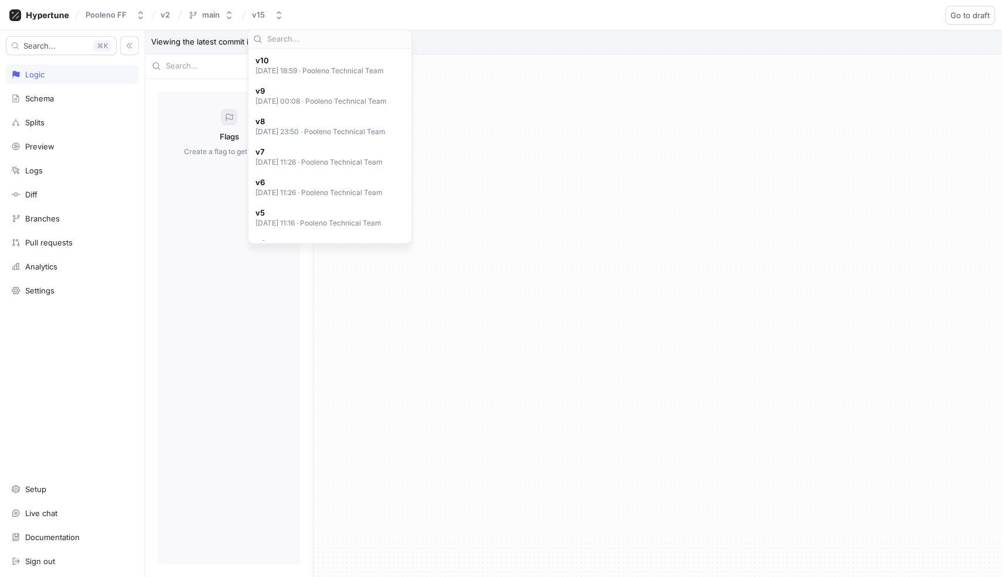
scroll to position [286, 0]
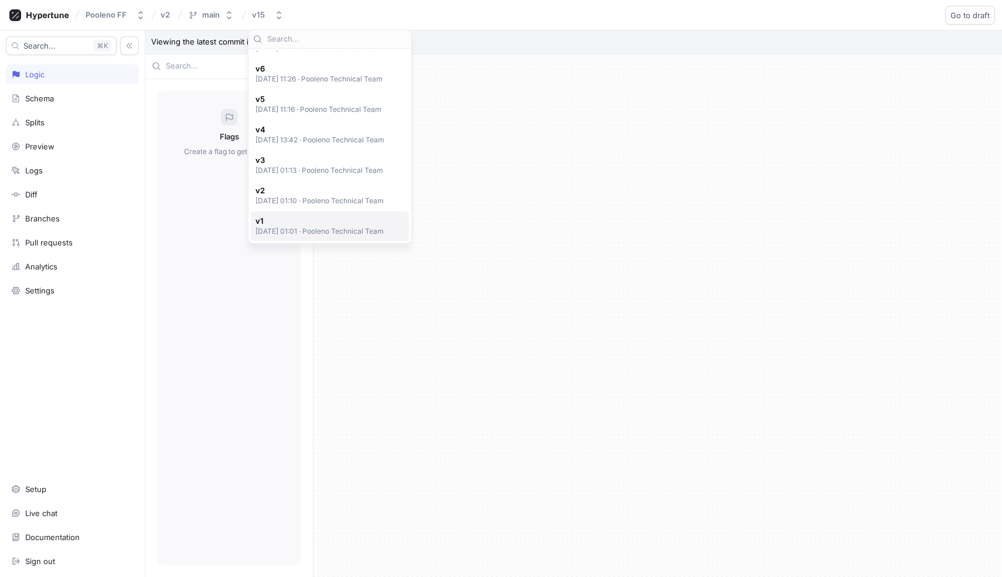
click at [290, 222] on span "v1" at bounding box center [319, 221] width 129 height 10
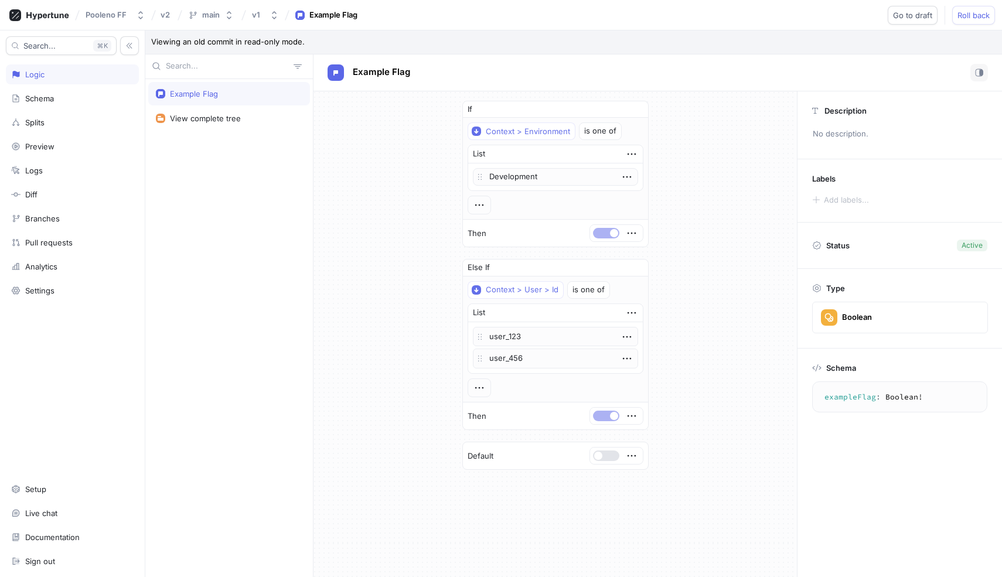
click at [245, 16] on icon at bounding box center [243, 15] width 5 height 11
click at [255, 18] on div "v1" at bounding box center [256, 15] width 8 height 10
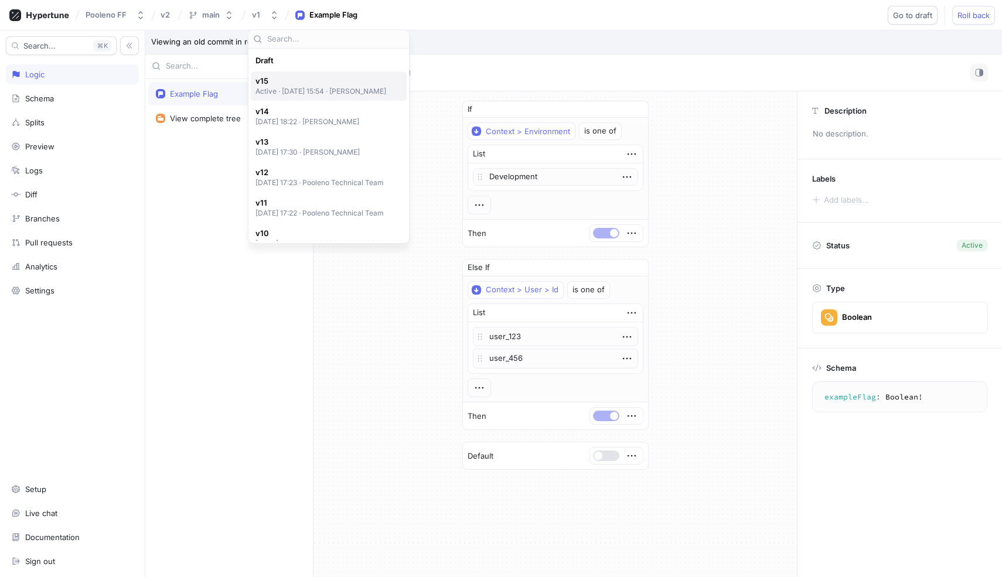
click at [279, 87] on p "Active ‧ 2025-06-30 at 15:54 ‧ Elham Karimi" at bounding box center [320, 91] width 131 height 10
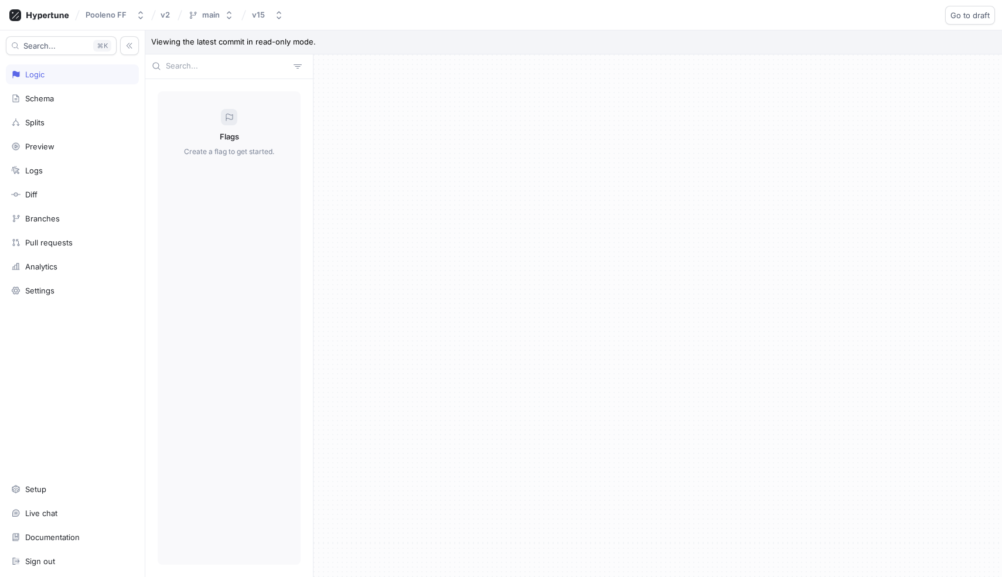
click at [235, 114] on div at bounding box center [229, 117] width 16 height 16
click at [232, 114] on icon at bounding box center [229, 117] width 7 height 7
